Goal: Task Accomplishment & Management: Manage account settings

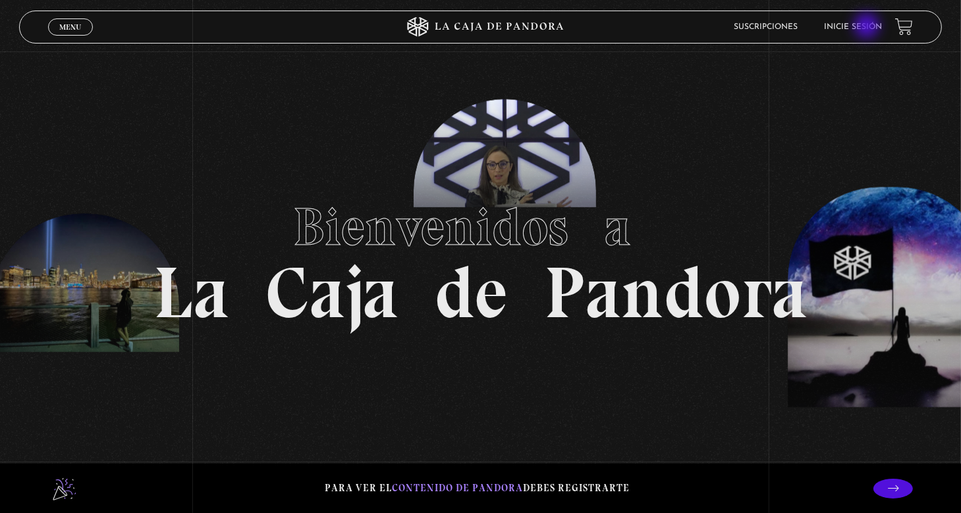
click at [868, 27] on link "Inicie sesión" at bounding box center [853, 27] width 58 height 8
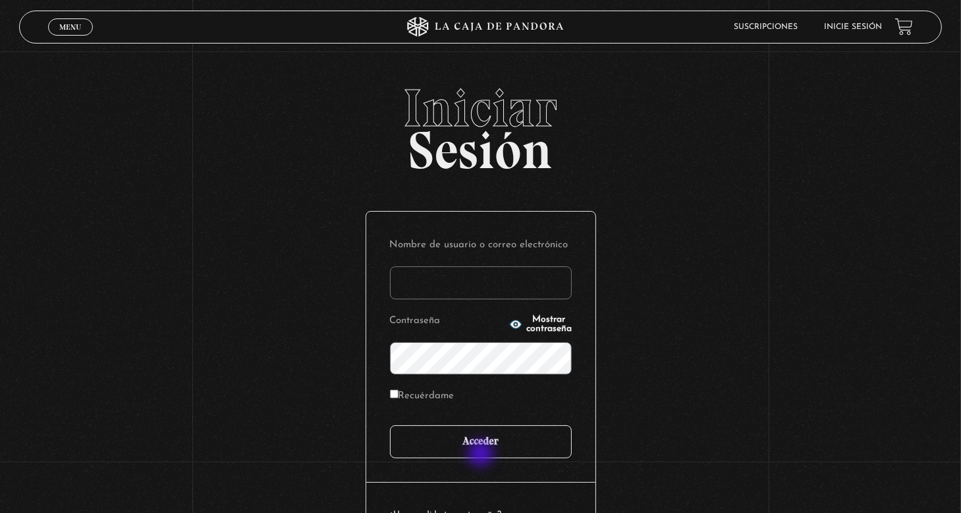
type input "[PERSON_NAME]"
click at [482, 455] on input "Acceder" at bounding box center [481, 441] width 182 height 33
